Goal: Information Seeking & Learning: Learn about a topic

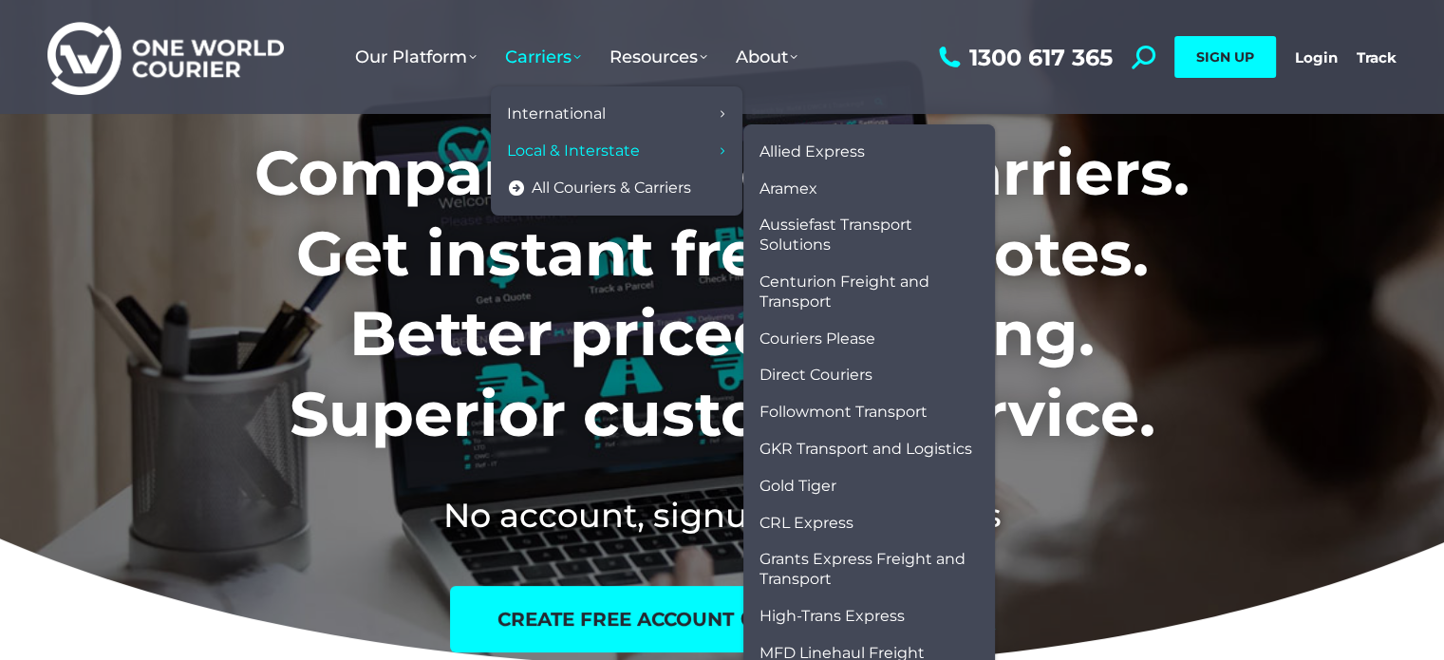
click at [587, 150] on span "Local & Interstate" at bounding box center [573, 151] width 133 height 20
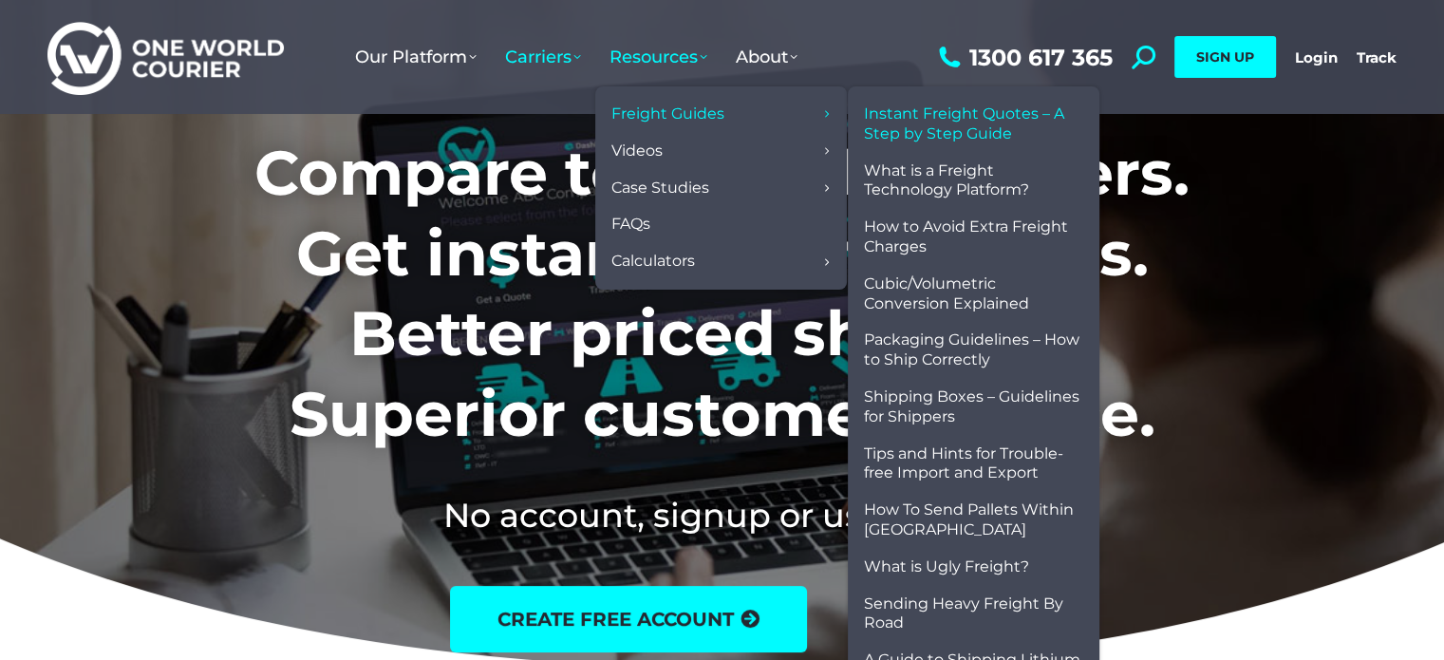
click at [956, 116] on span "Instant Freight Quotes – A Step by Step Guide" at bounding box center [973, 124] width 219 height 40
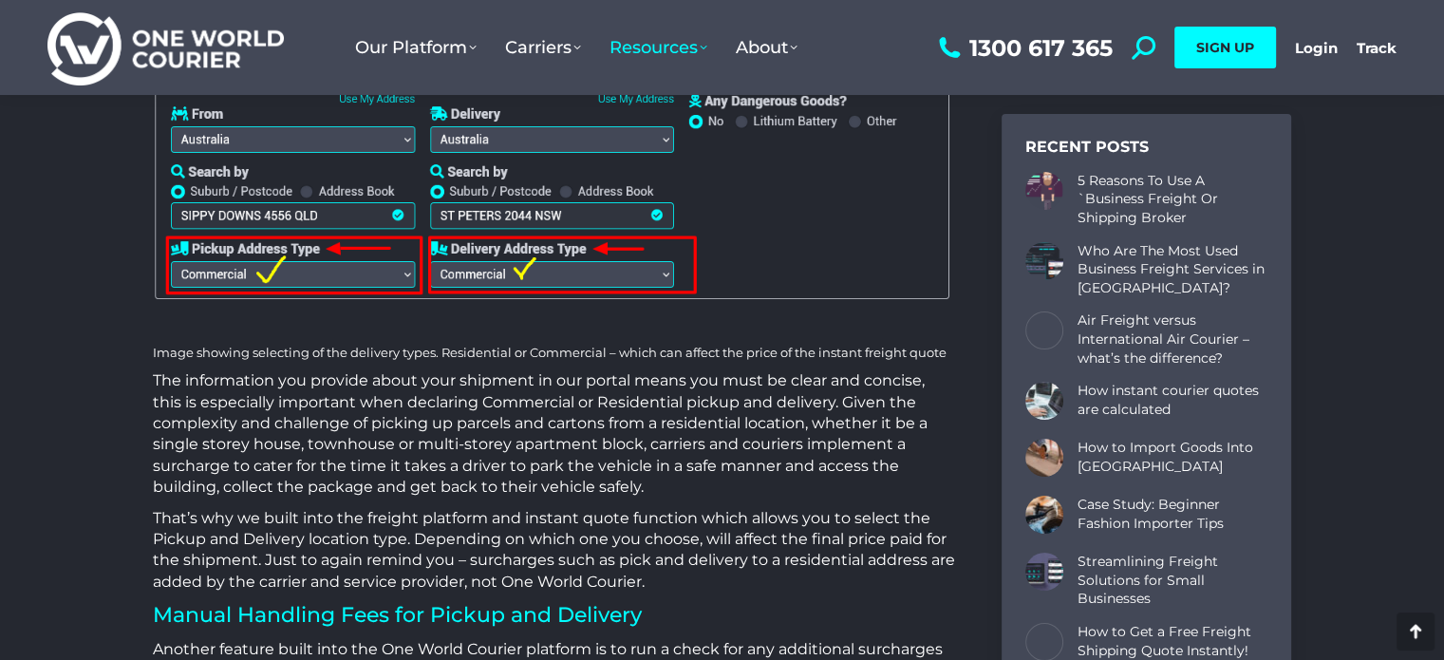
scroll to position [3133, 0]
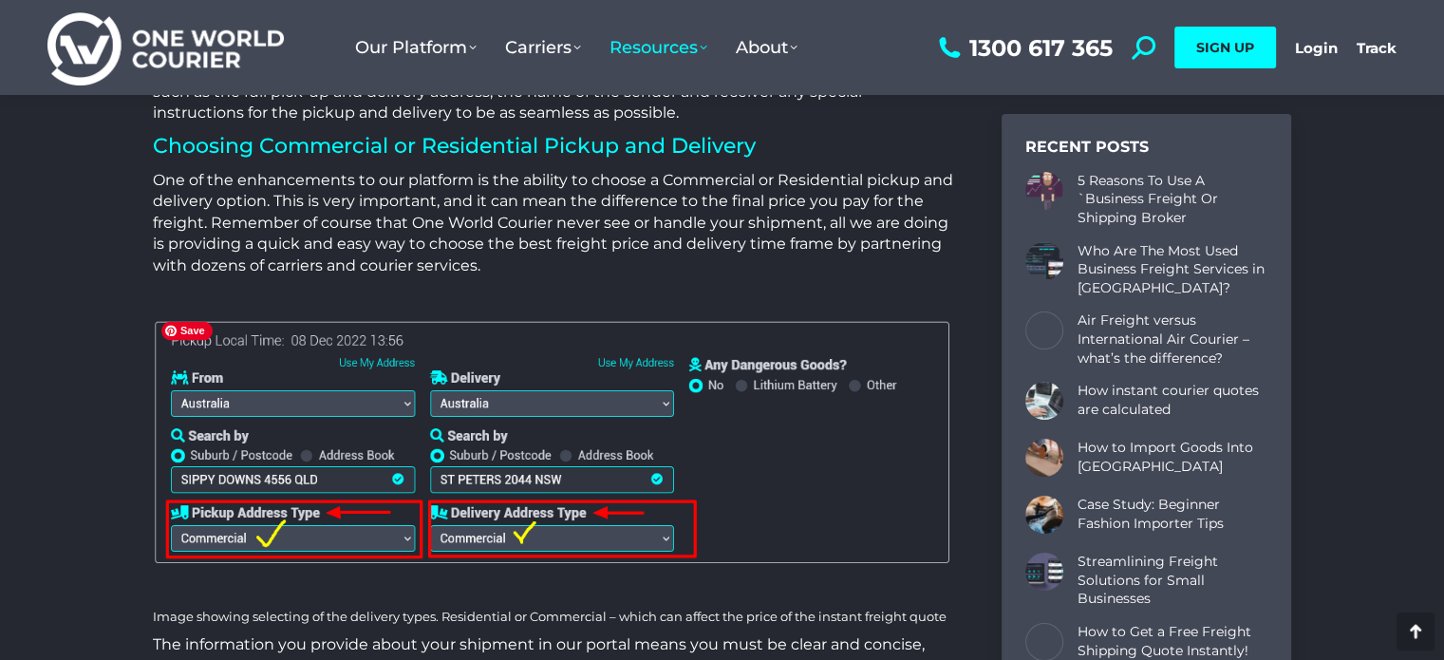
click at [404, 534] on img at bounding box center [554, 443] width 802 height 258
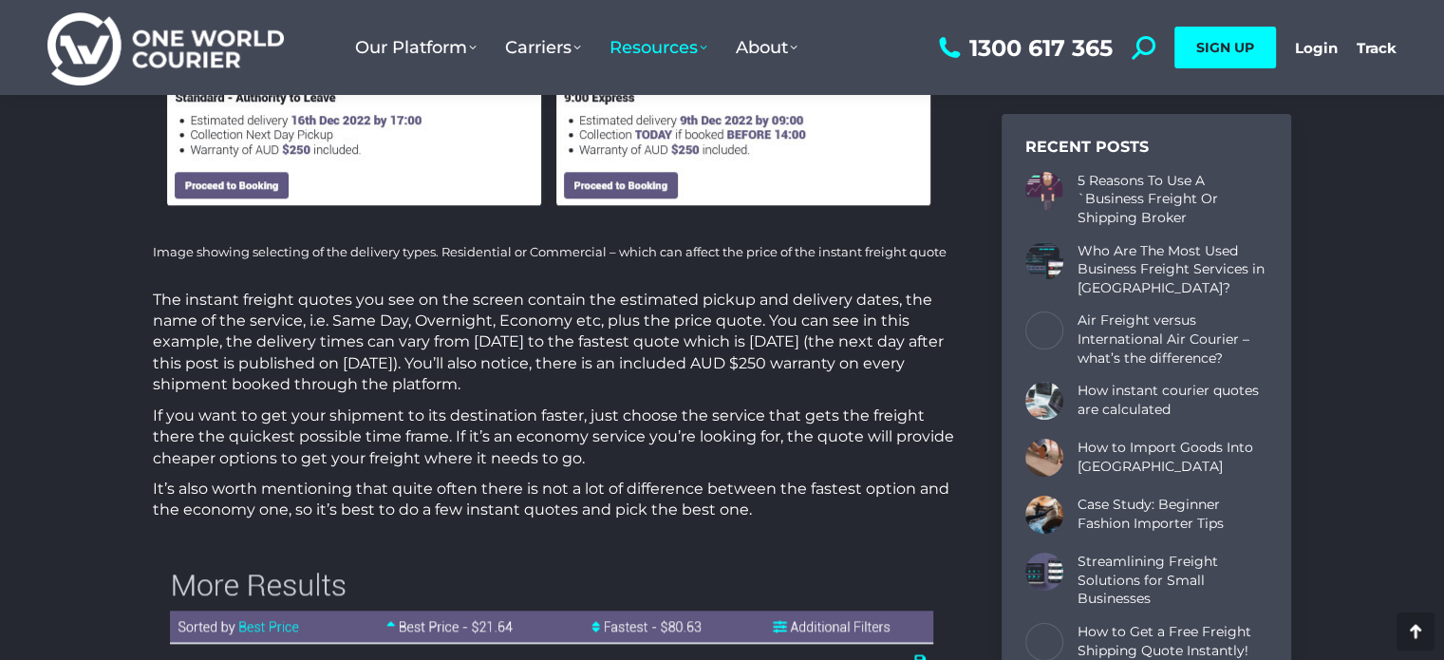
scroll to position [1329, 0]
